Goal: Check status: Check status

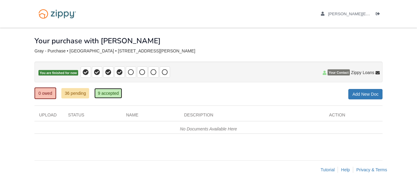
click at [111, 90] on link "9 accepted" at bounding box center [108, 93] width 28 height 10
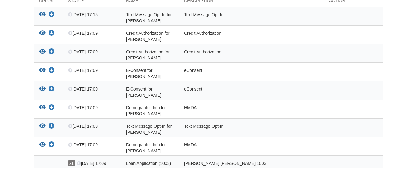
scroll to position [129, 0]
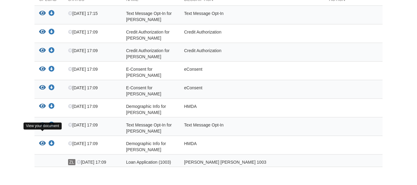
click at [40, 141] on icon "View Demographic Info for Ivan Gray" at bounding box center [42, 144] width 7 height 6
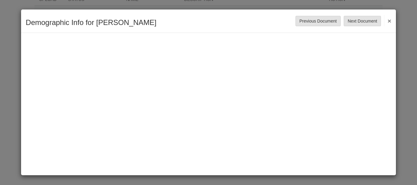
click at [389, 19] on button "×" at bounding box center [387, 20] width 7 height 11
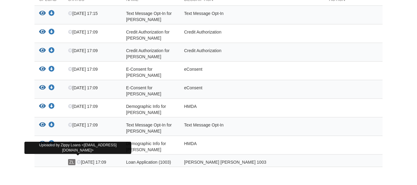
click at [71, 159] on span "ZL" at bounding box center [71, 162] width 7 height 6
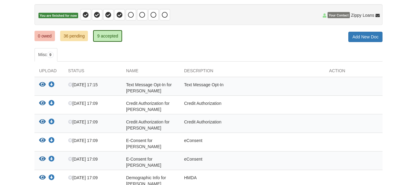
scroll to position [57, 0]
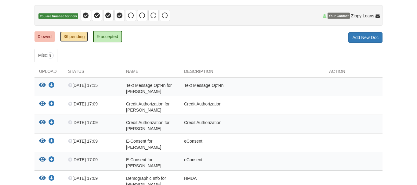
click at [77, 37] on link "36 pending" at bounding box center [74, 36] width 28 height 10
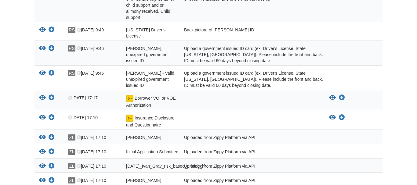
scroll to position [459, 0]
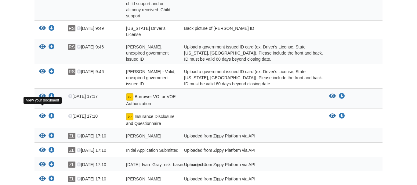
click at [42, 147] on icon "View Initial Application Submitted" at bounding box center [42, 150] width 7 height 6
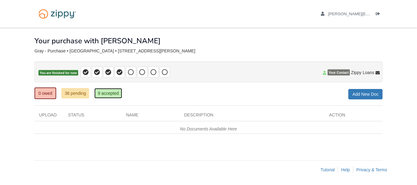
click at [95, 91] on link "9 accepted" at bounding box center [108, 93] width 28 height 10
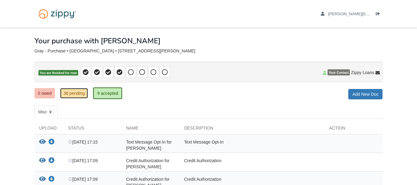
click at [75, 93] on link "36 pending" at bounding box center [74, 93] width 28 height 10
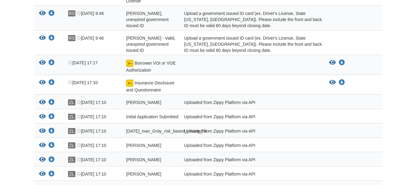
scroll to position [494, 0]
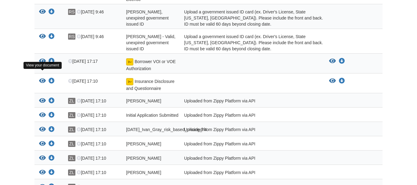
click at [41, 112] on icon "View Initial Application Submitted" at bounding box center [42, 115] width 7 height 6
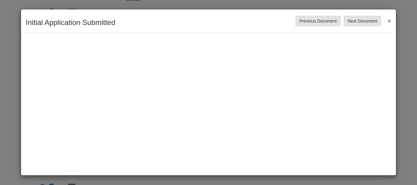
click at [389, 22] on button "×" at bounding box center [387, 20] width 7 height 11
